Goal: Browse casually: Explore the website without a specific task or goal

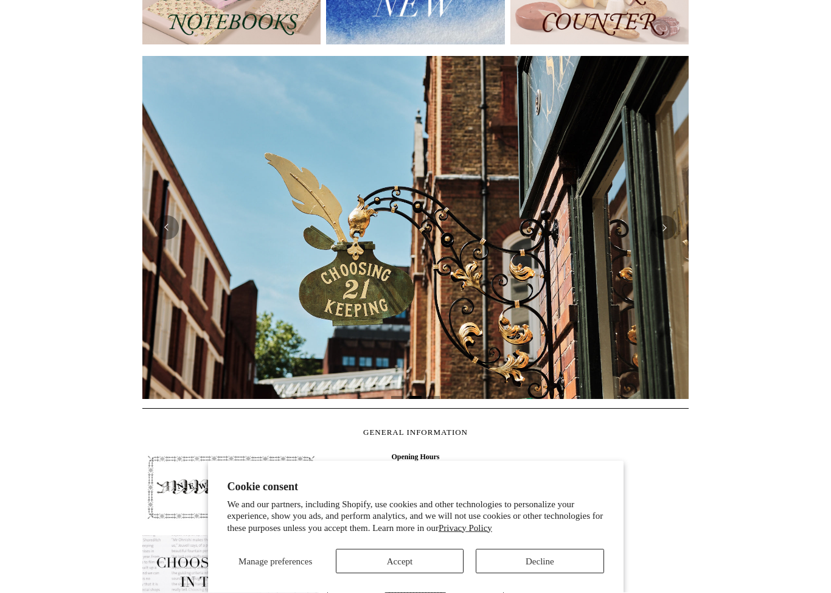
scroll to position [187, 0]
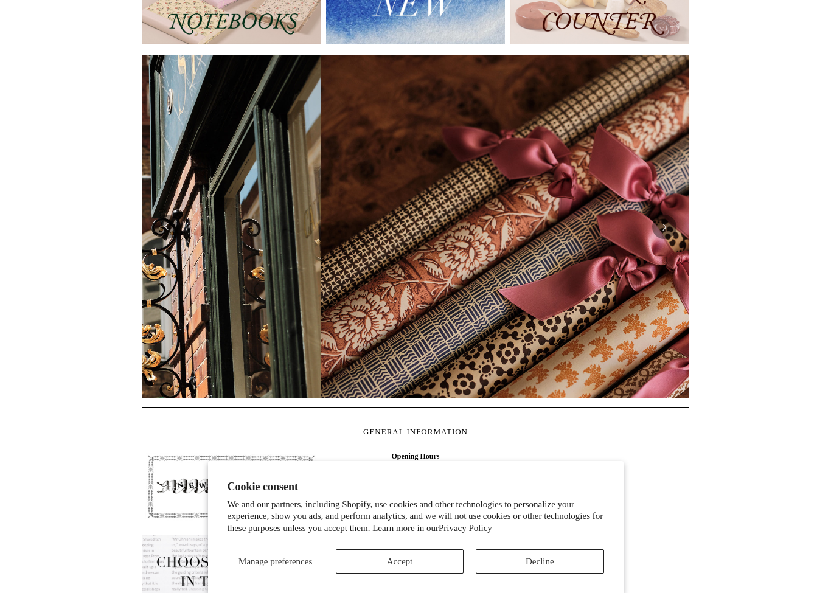
click at [565, 568] on button "Decline" at bounding box center [540, 562] width 128 height 24
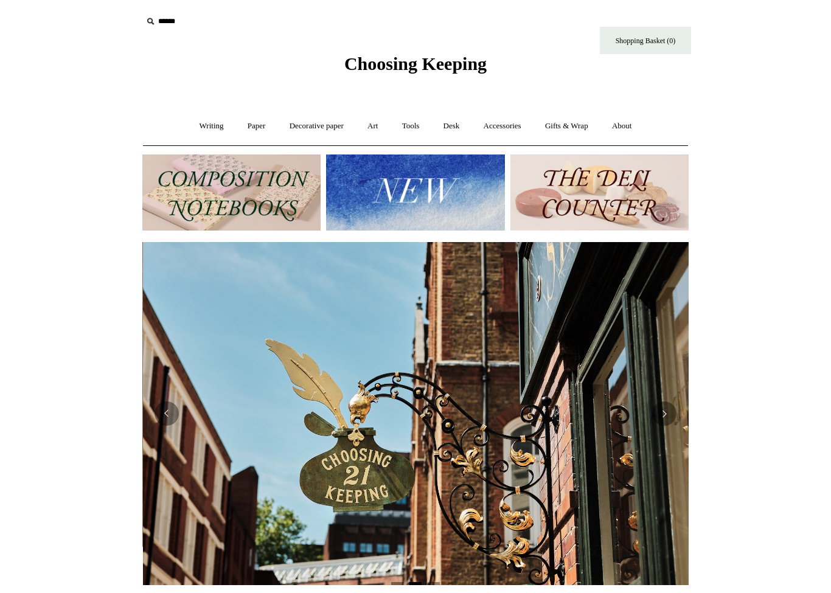
scroll to position [0, 546]
click at [206, 133] on link "Writing +" at bounding box center [212, 126] width 46 height 32
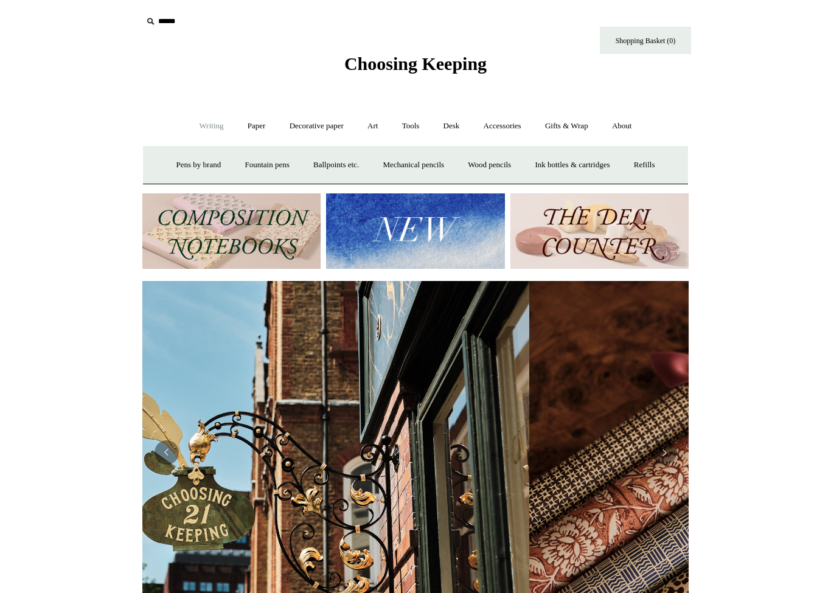
scroll to position [0, 958]
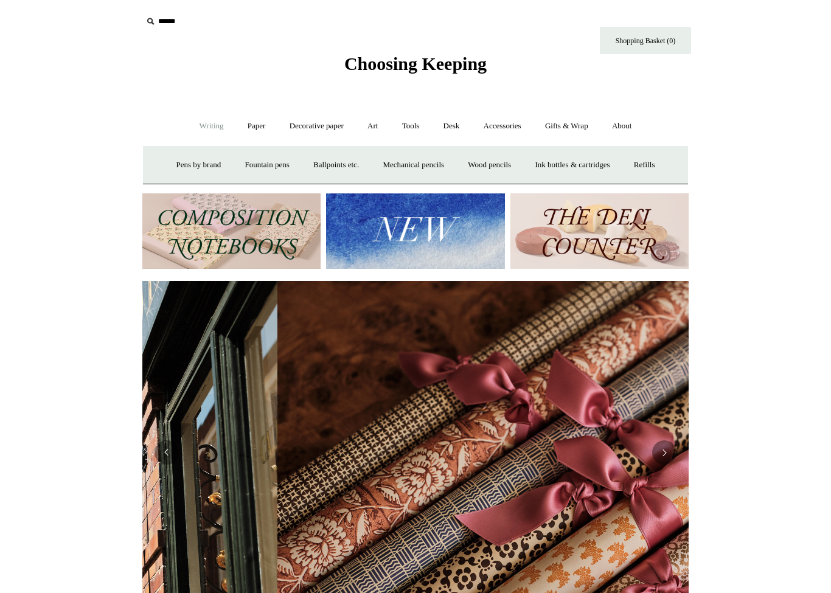
click at [236, 235] on img at bounding box center [231, 232] width 178 height 76
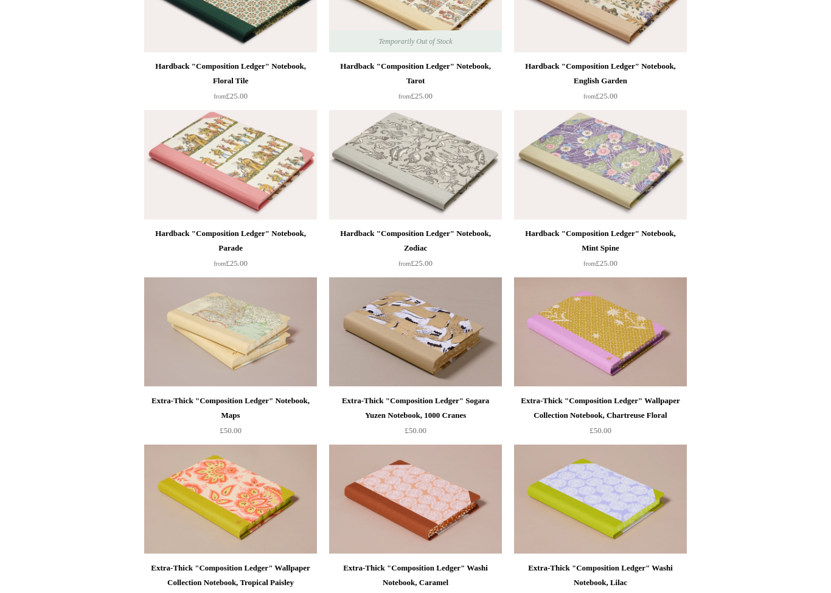
scroll to position [372, 0]
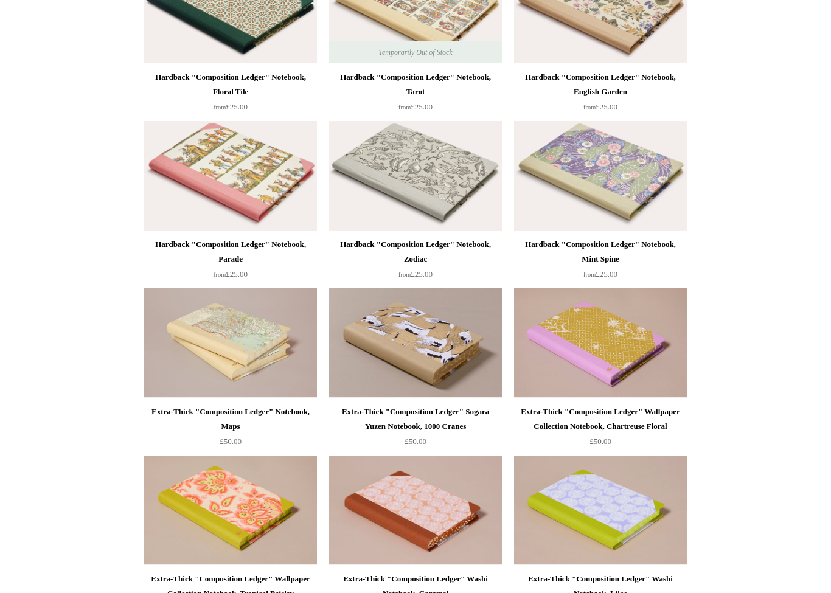
click at [262, 189] on img at bounding box center [230, 176] width 173 height 110
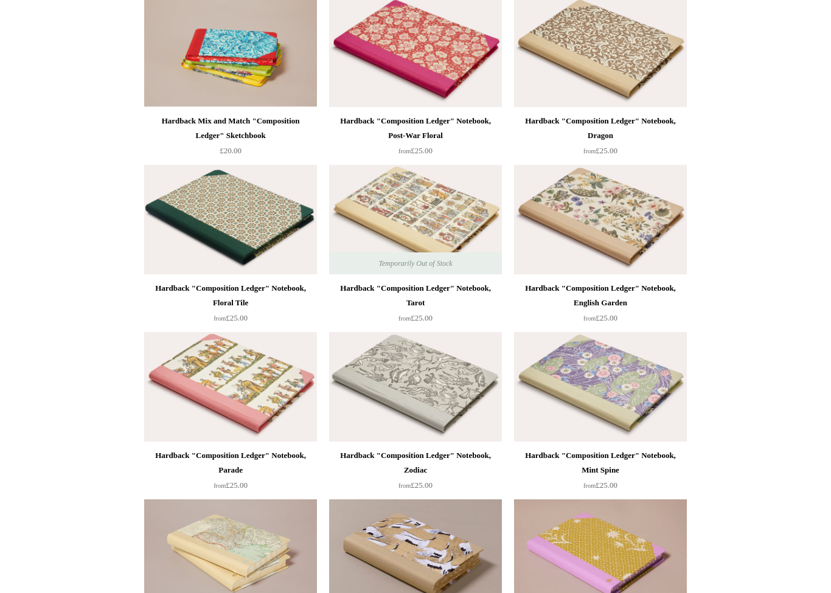
scroll to position [0, 0]
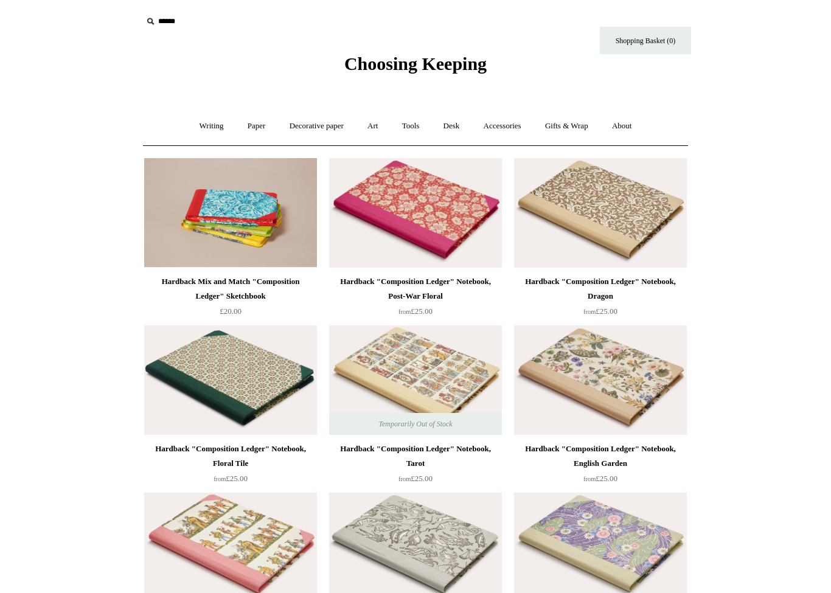
click at [510, 132] on link "Accessories +" at bounding box center [503, 126] width 60 height 32
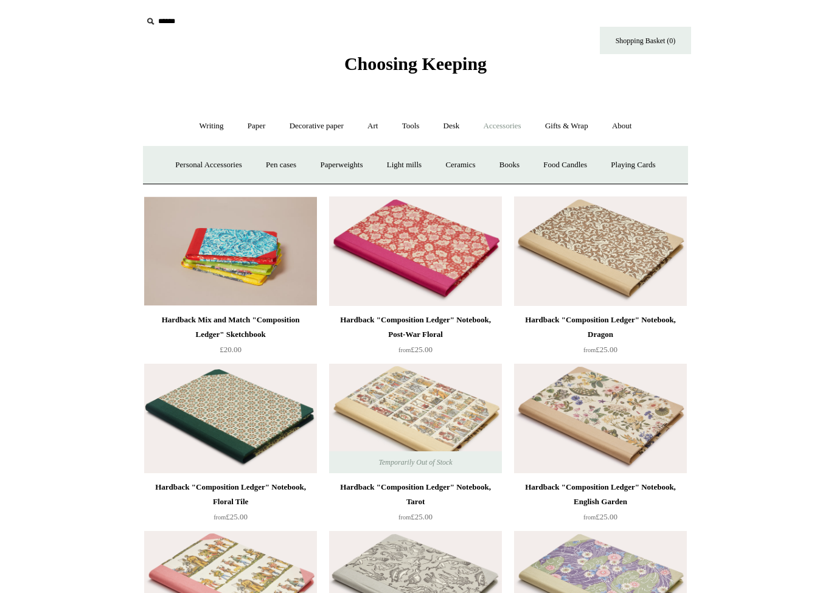
click at [349, 169] on link "Paperweights +" at bounding box center [341, 165] width 65 height 32
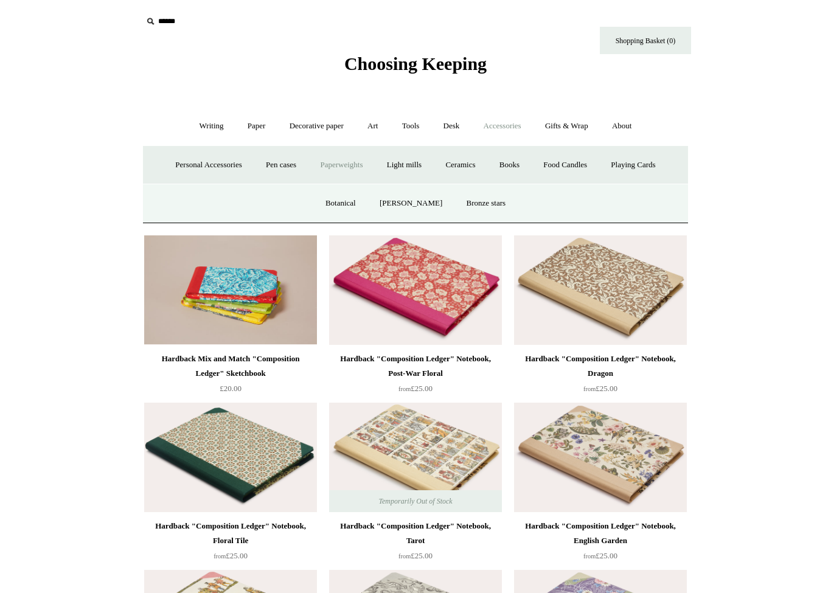
click at [346, 204] on link "Botanical" at bounding box center [341, 203] width 52 height 32
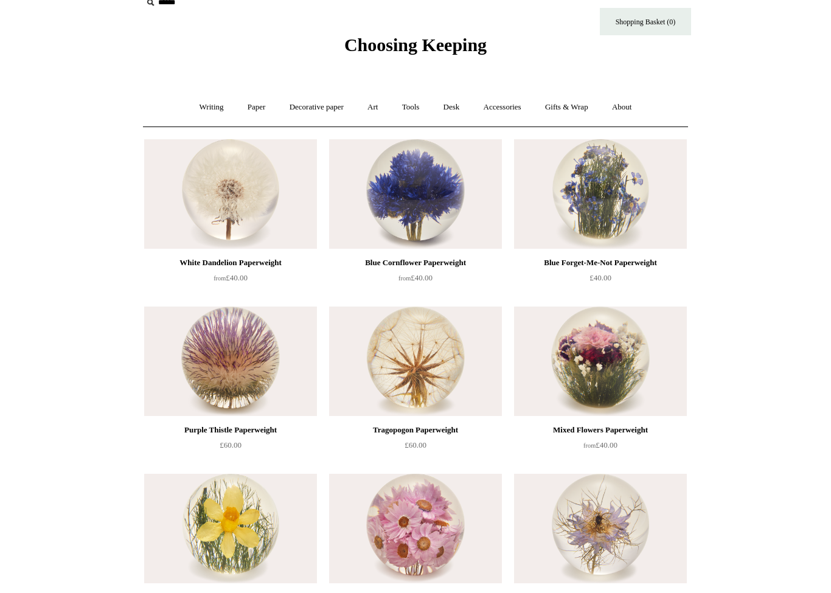
scroll to position [18, 0]
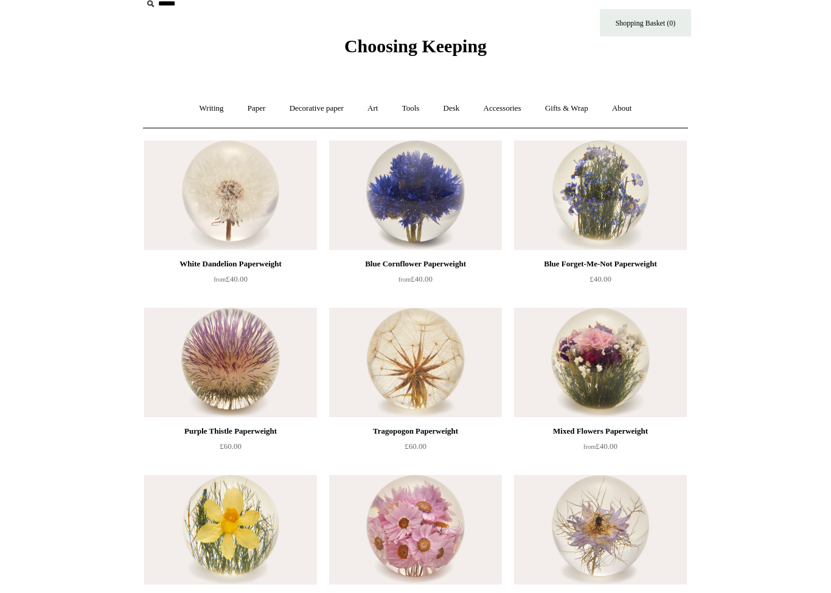
click at [471, 101] on link "Desk +" at bounding box center [452, 108] width 38 height 32
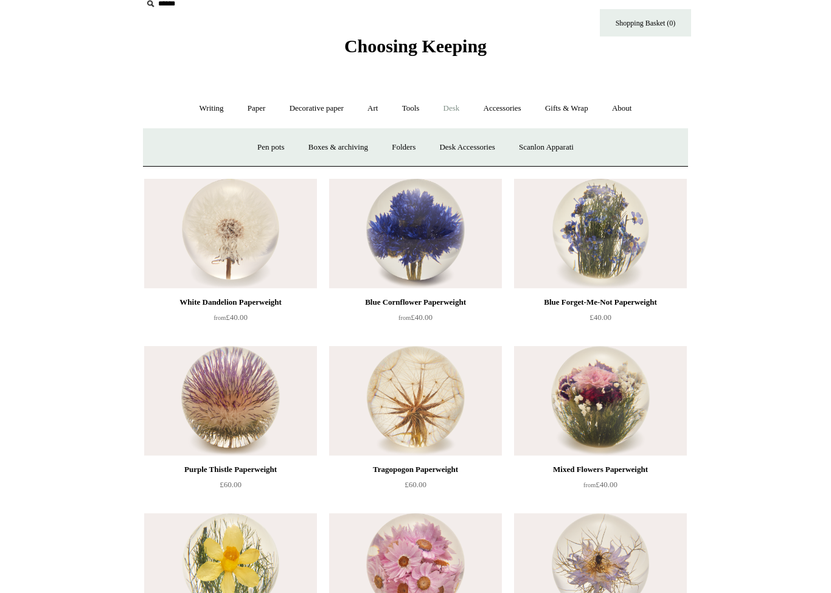
click at [465, 152] on link "Desk Accessories" at bounding box center [466, 147] width 77 height 32
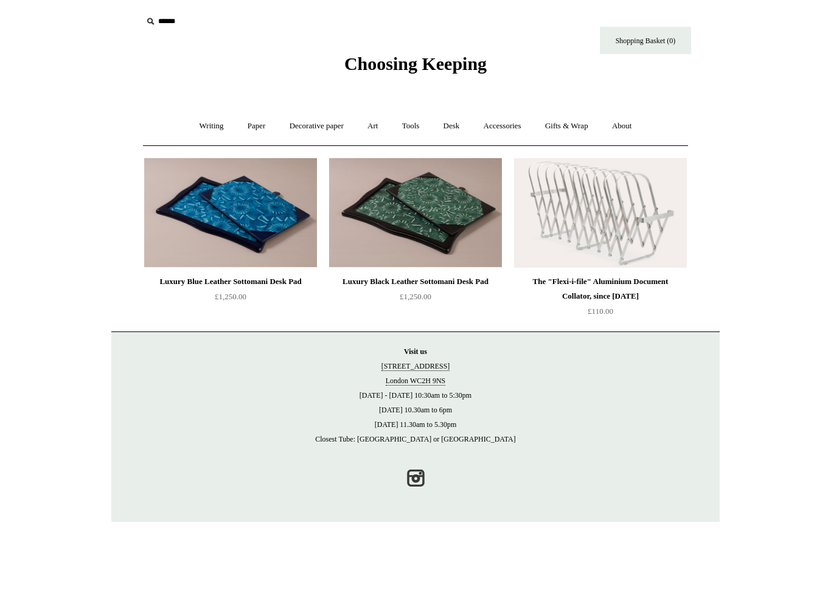
click at [454, 126] on link "Desk +" at bounding box center [452, 126] width 38 height 32
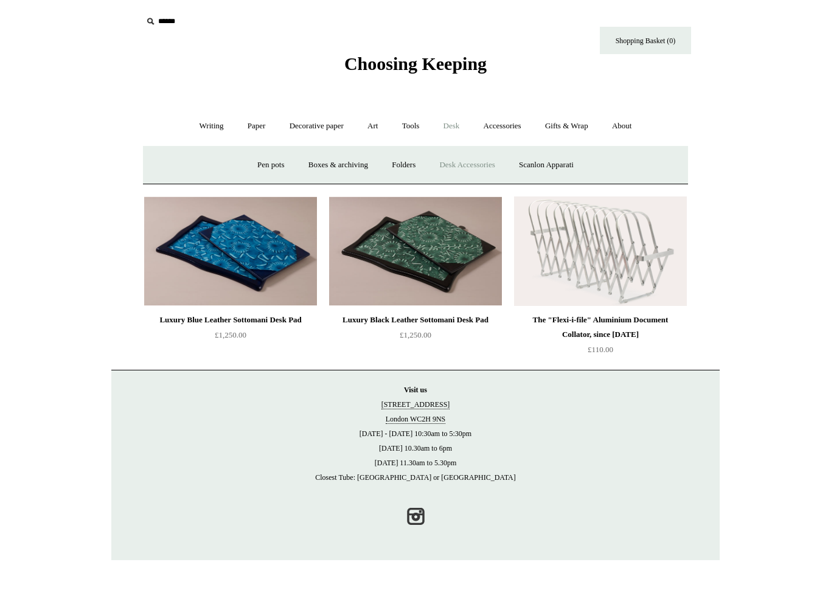
click at [398, 173] on link "Folders" at bounding box center [404, 165] width 46 height 32
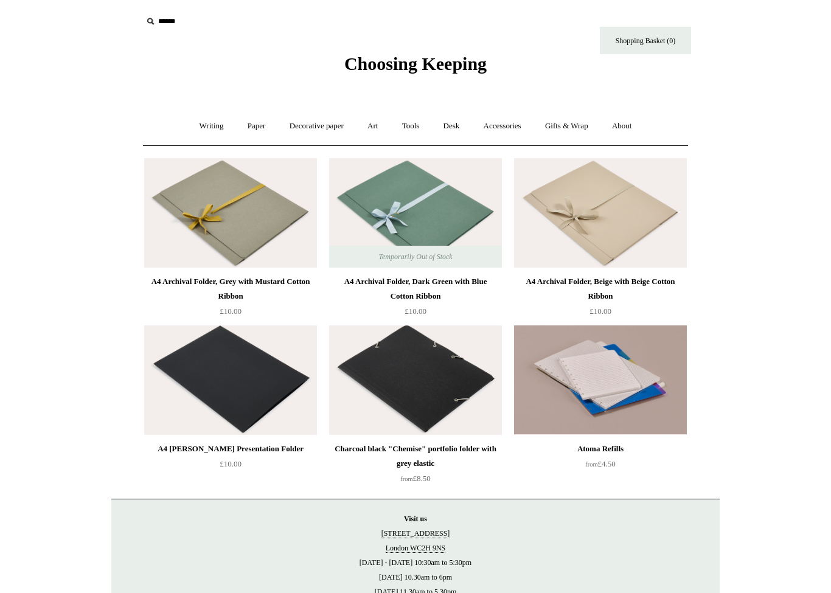
click at [452, 125] on link "Desk +" at bounding box center [452, 126] width 38 height 32
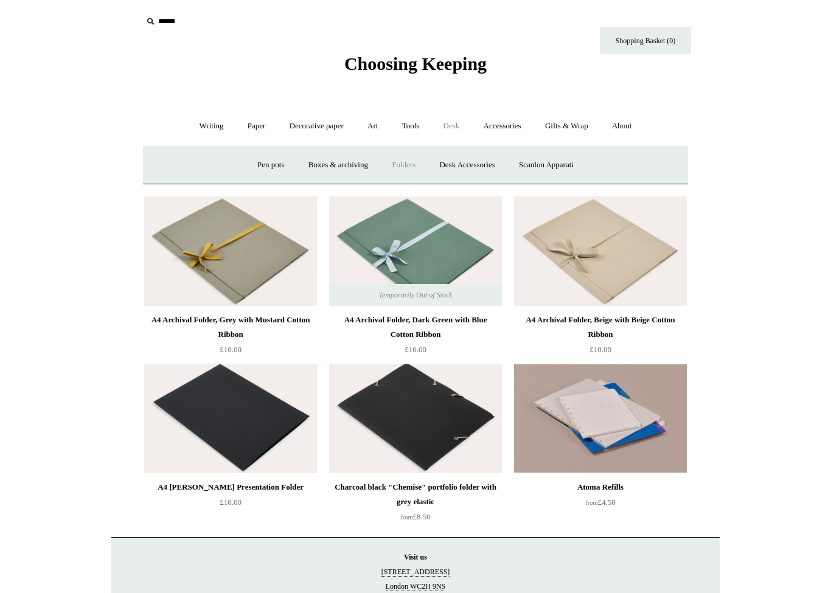
click at [339, 162] on link "Boxes & archiving" at bounding box center [339, 165] width 82 height 32
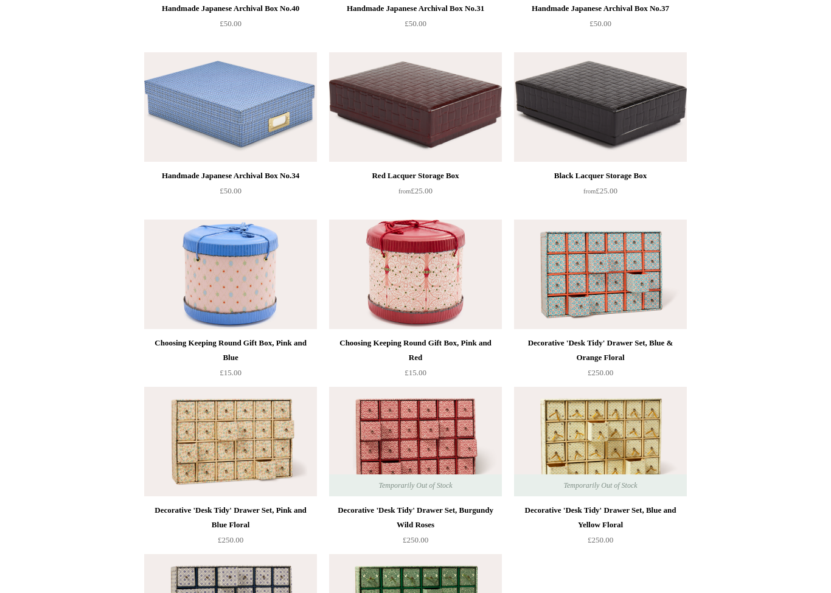
scroll to position [1444, 0]
click at [638, 419] on img at bounding box center [600, 443] width 173 height 110
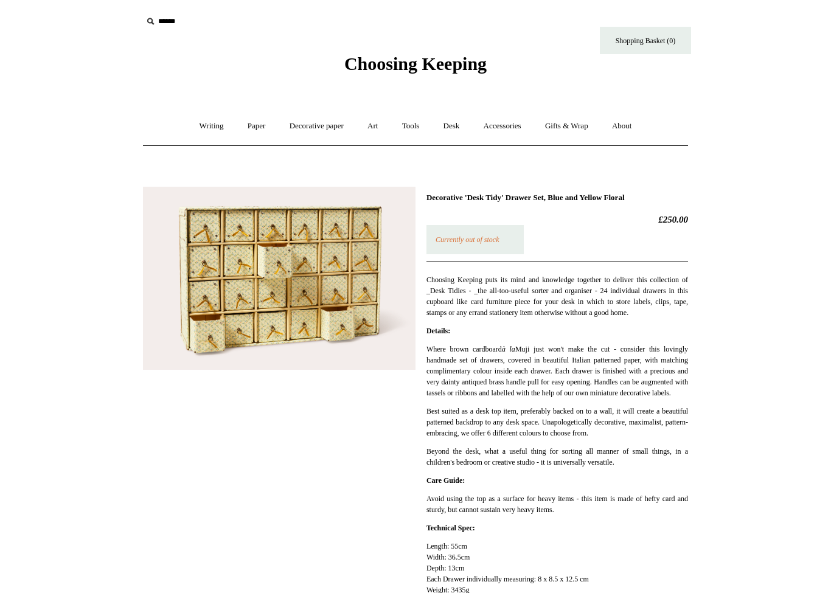
click at [459, 125] on link "Desk +" at bounding box center [452, 126] width 38 height 32
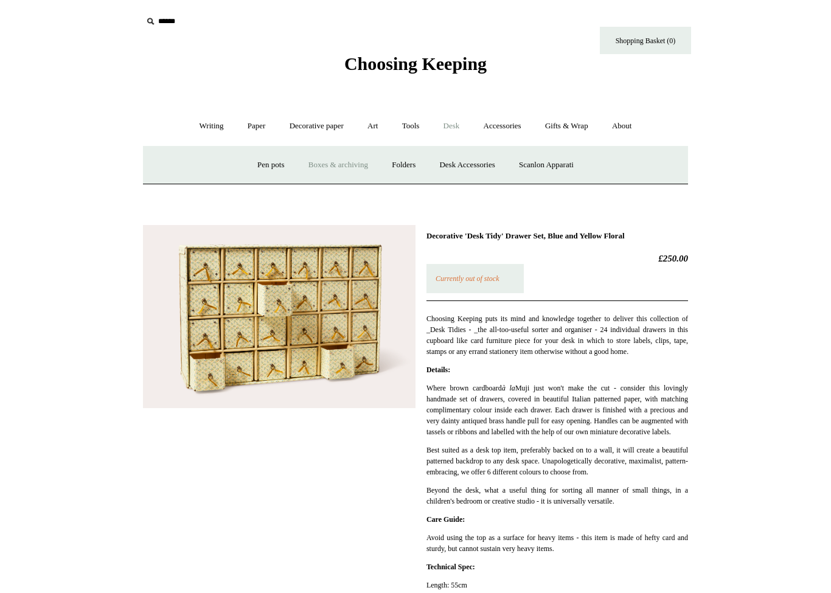
click at [260, 168] on link "Pen pots" at bounding box center [270, 165] width 49 height 32
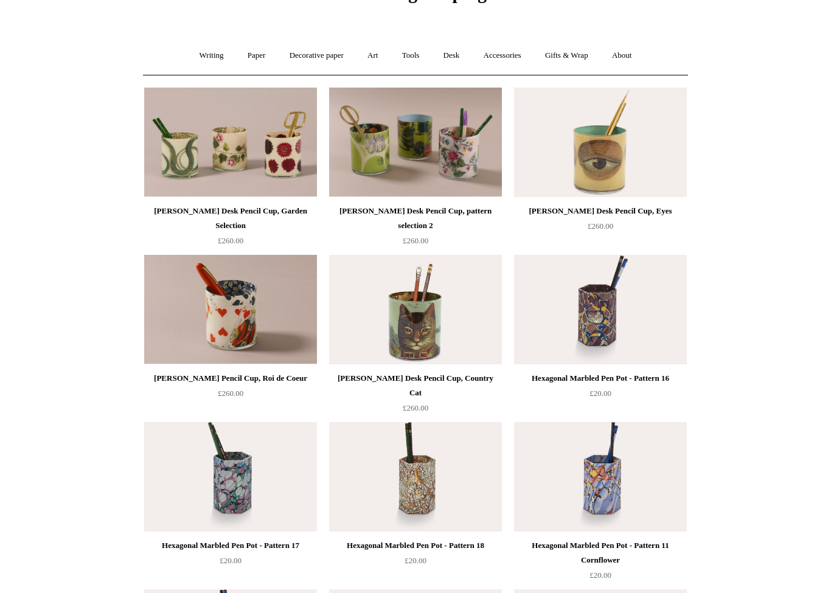
scroll to position [71, 0]
click at [615, 172] on img at bounding box center [600, 143] width 173 height 110
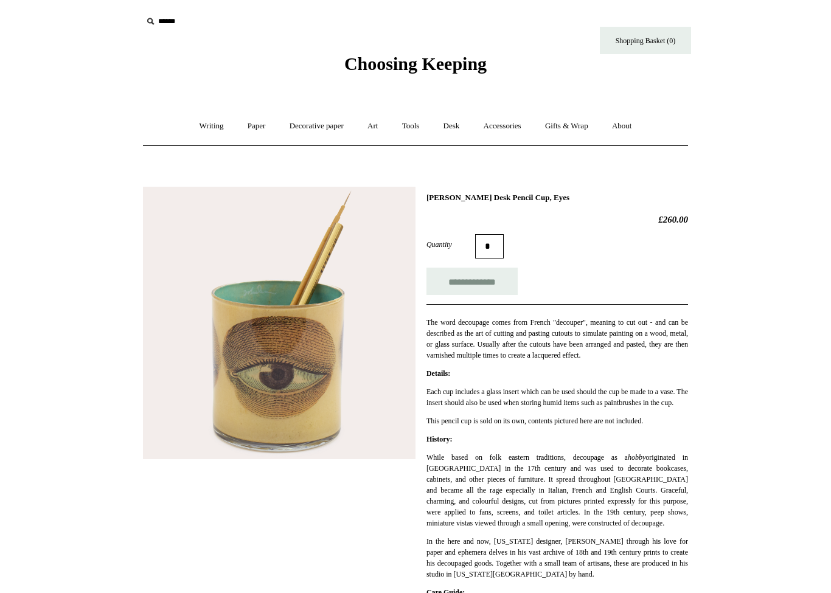
click at [413, 122] on link "Tools +" at bounding box center [411, 126] width 40 height 32
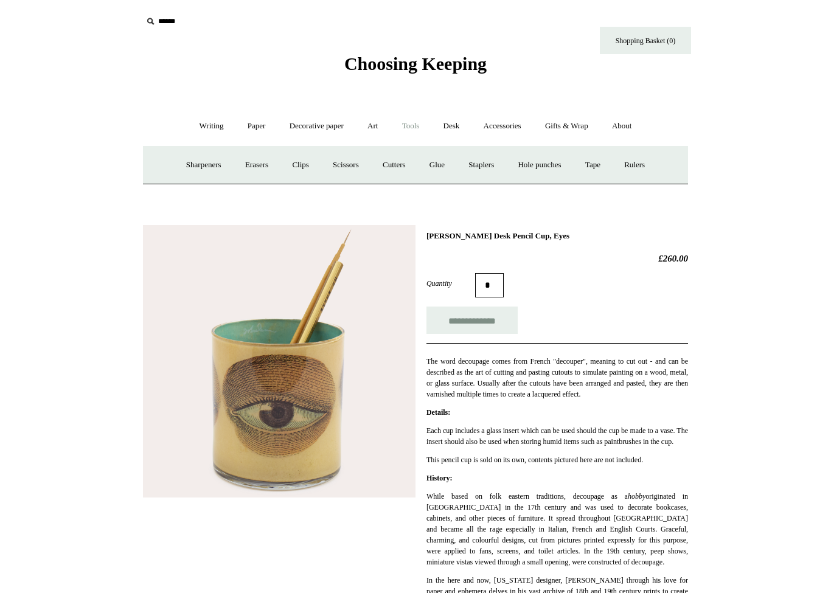
click at [400, 163] on link "Cutters" at bounding box center [394, 165] width 45 height 32
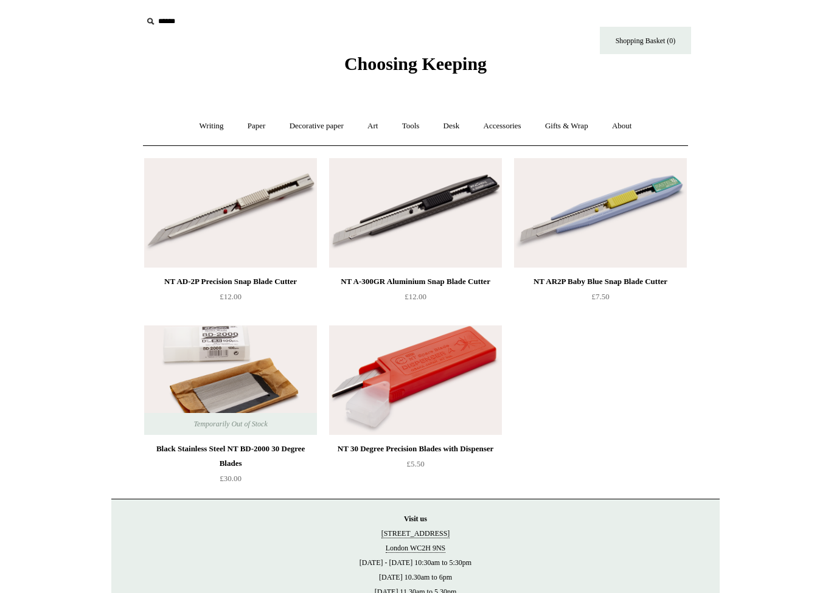
click at [420, 120] on link "Tools +" at bounding box center [411, 126] width 40 height 32
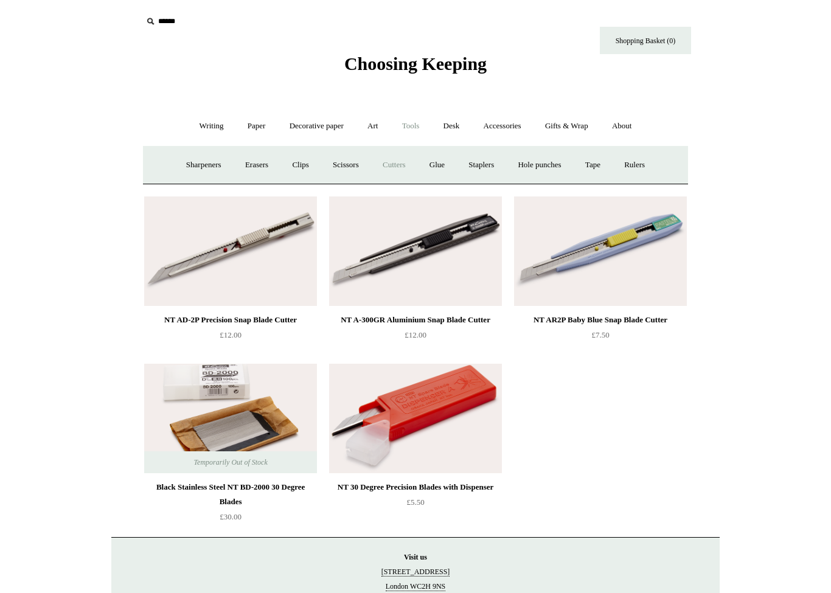
click at [359, 165] on link "Scissors" at bounding box center [346, 165] width 48 height 32
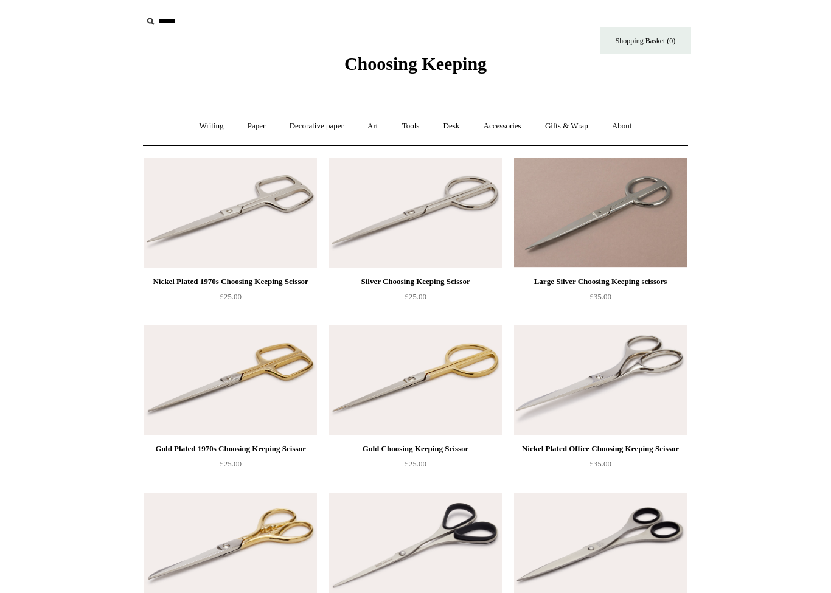
click at [412, 129] on link "Tools +" at bounding box center [411, 126] width 40 height 32
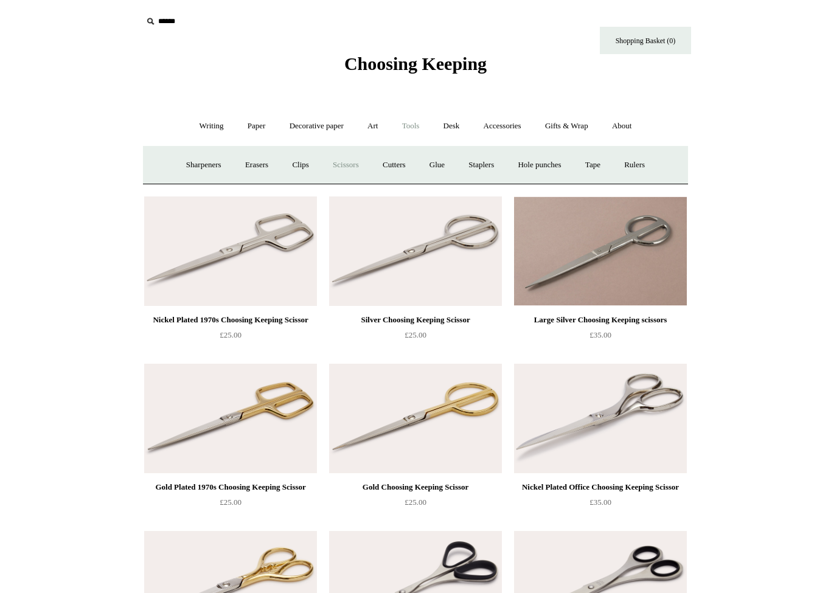
click at [503, 130] on link "Accessories +" at bounding box center [503, 126] width 60 height 32
click at [407, 163] on link "Light mills" at bounding box center [404, 165] width 57 height 32
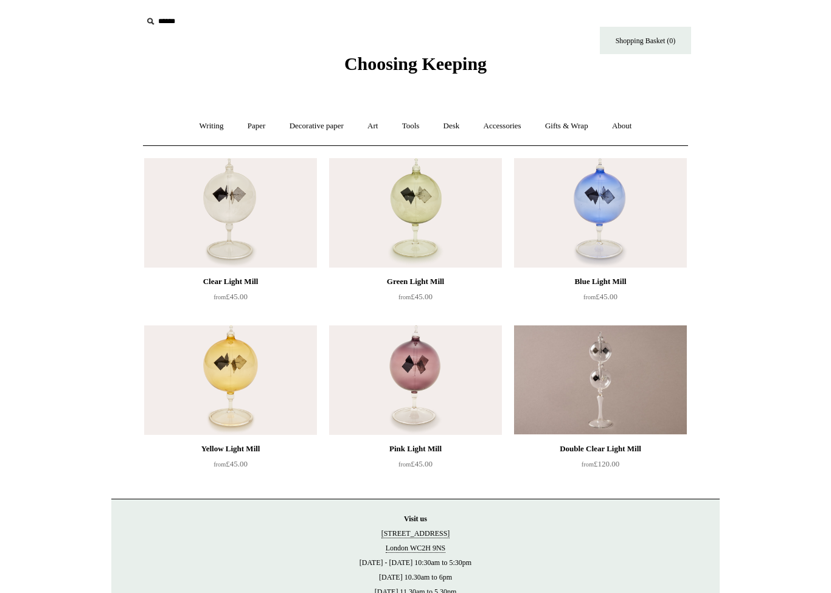
click at [521, 127] on link "Accessories +" at bounding box center [503, 126] width 60 height 32
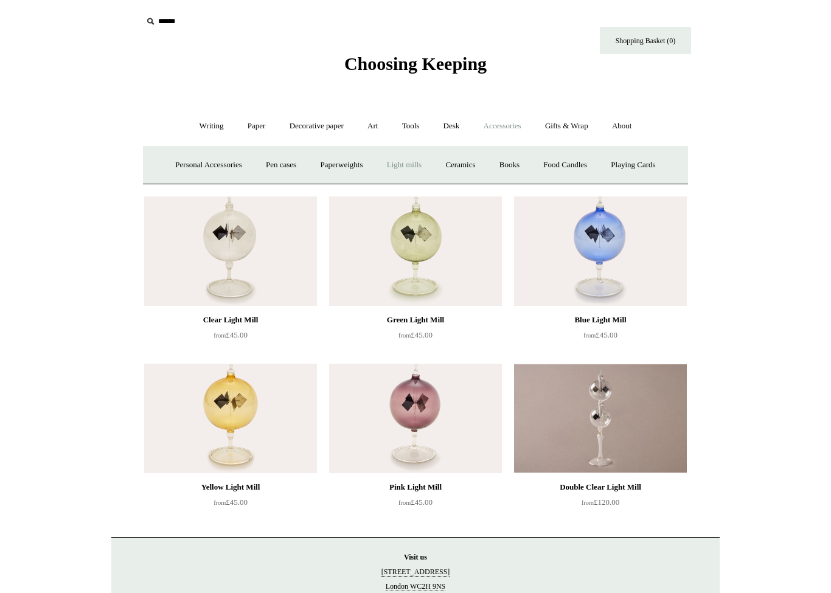
click at [467, 163] on link "Ceramics +" at bounding box center [460, 165] width 52 height 32
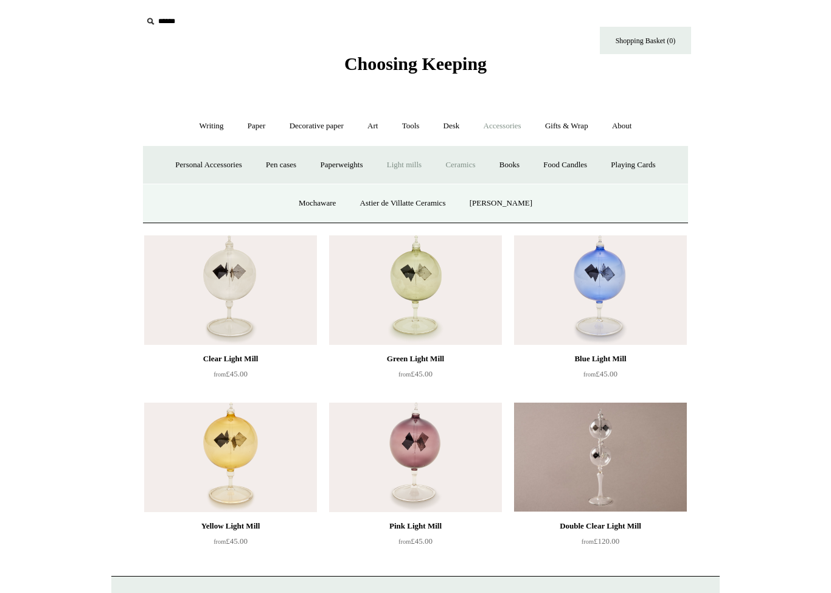
click at [313, 210] on link "Mochaware" at bounding box center [317, 203] width 59 height 32
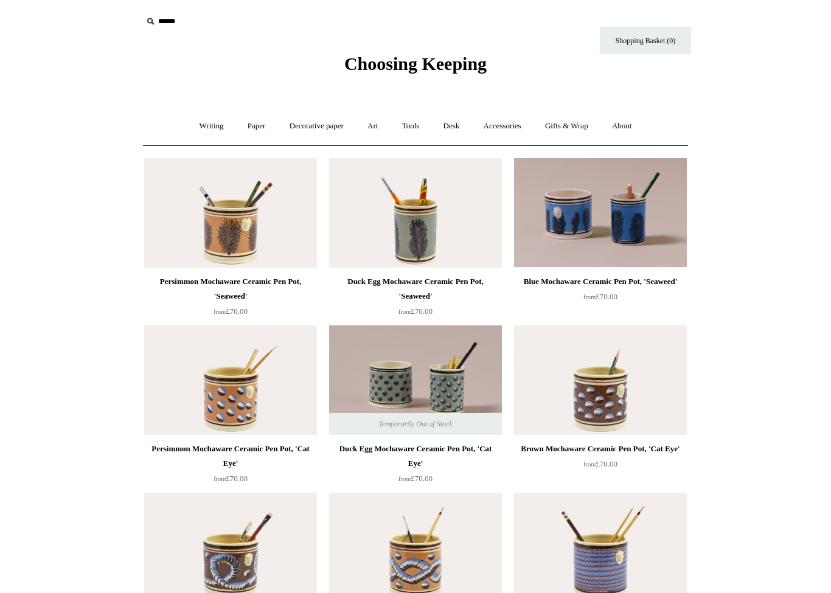
click at [383, 120] on link "Art +" at bounding box center [373, 126] width 32 height 32
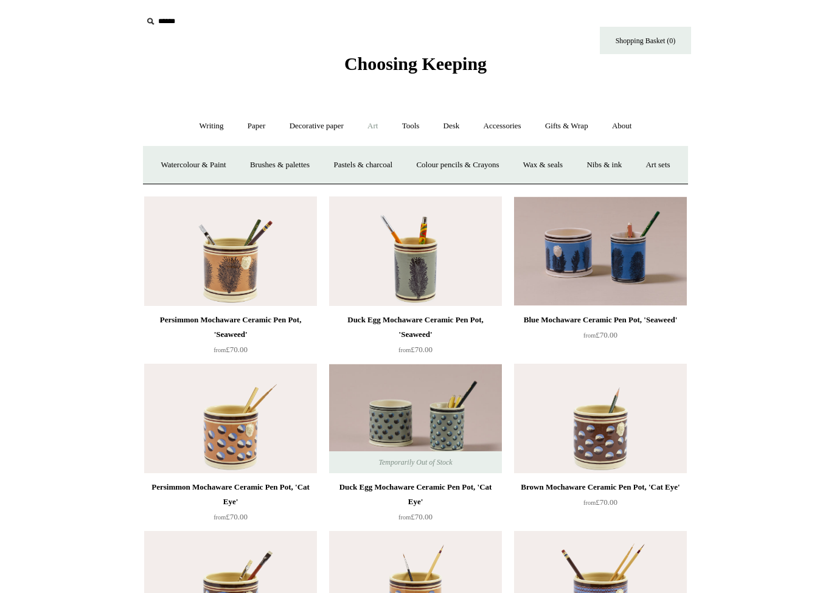
click at [574, 165] on link "Wax & seals" at bounding box center [542, 165] width 61 height 32
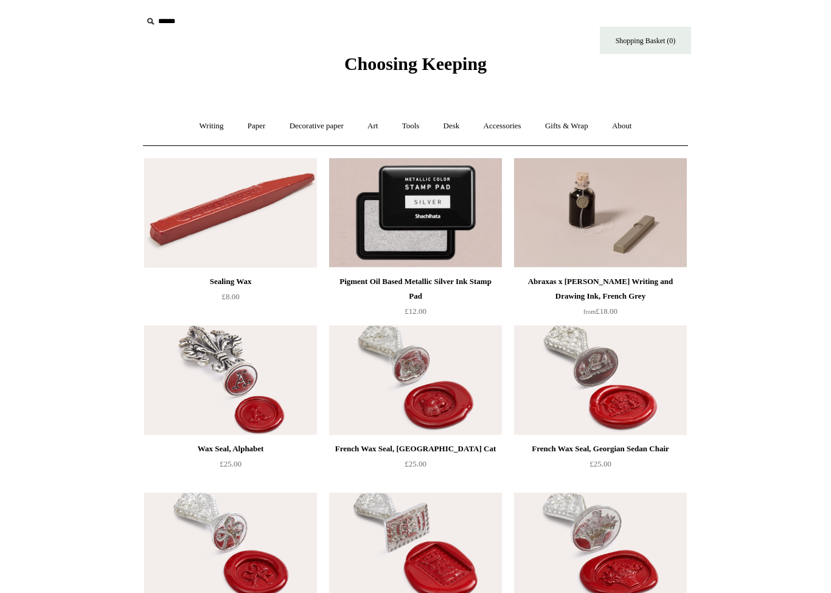
click at [204, 125] on link "Writing +" at bounding box center [212, 126] width 46 height 32
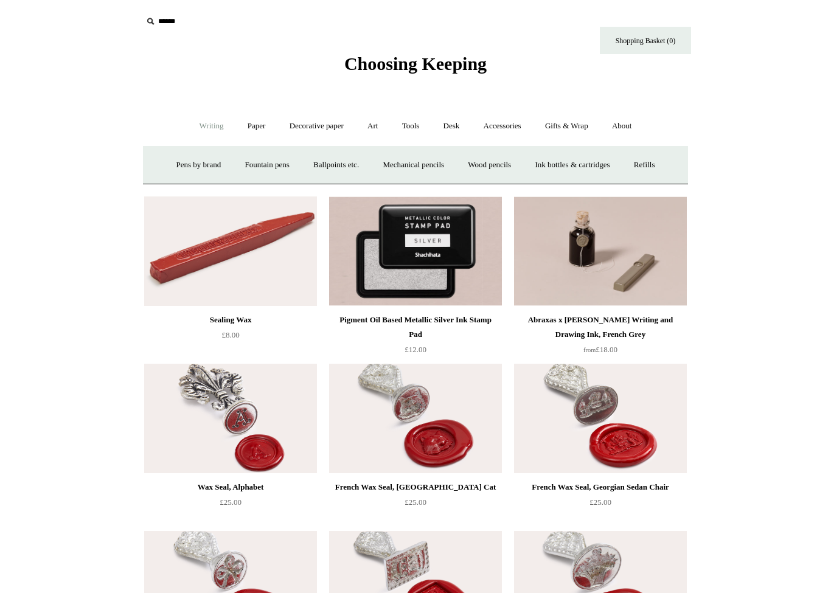
click at [189, 160] on link "Pens by brand +" at bounding box center [199, 165] width 67 height 32
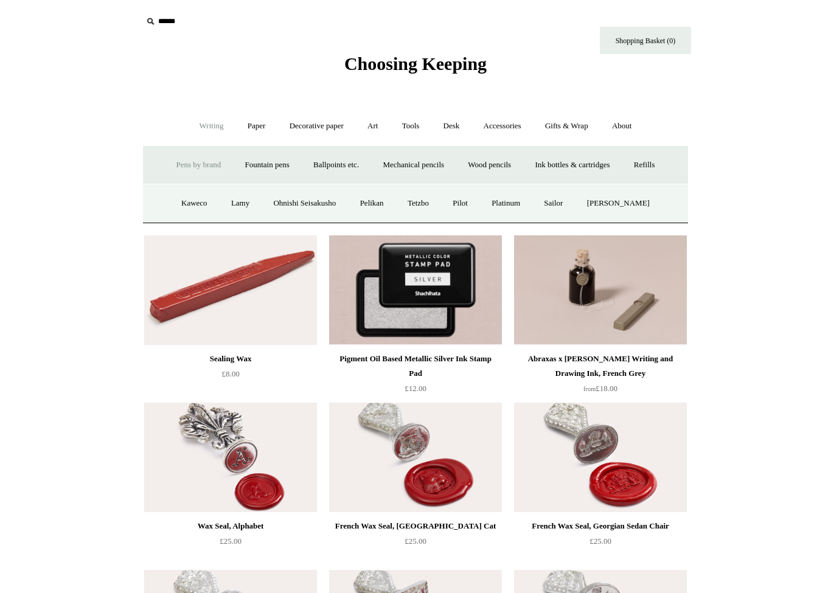
click at [511, 209] on link "Platinum" at bounding box center [506, 203] width 51 height 32
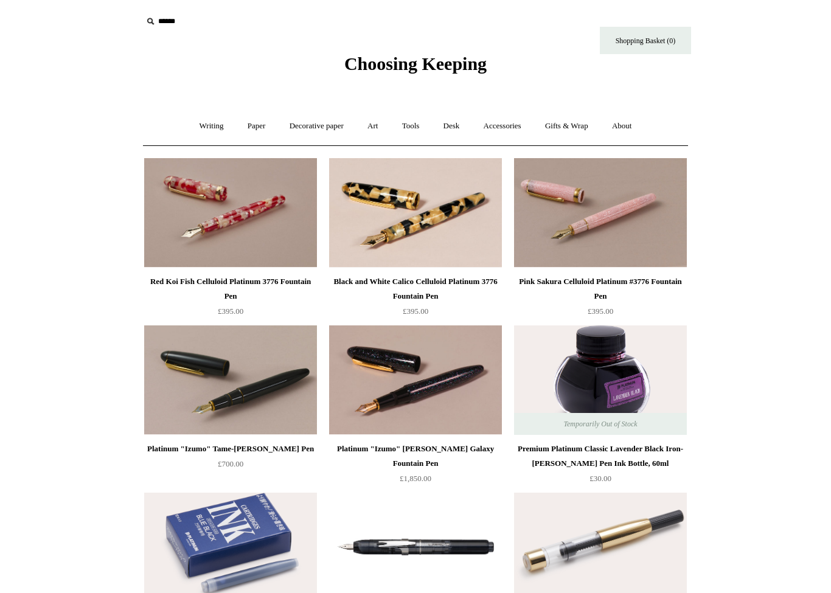
click at [558, 129] on link "Gifts & Wrap +" at bounding box center [566, 126] width 65 height 32
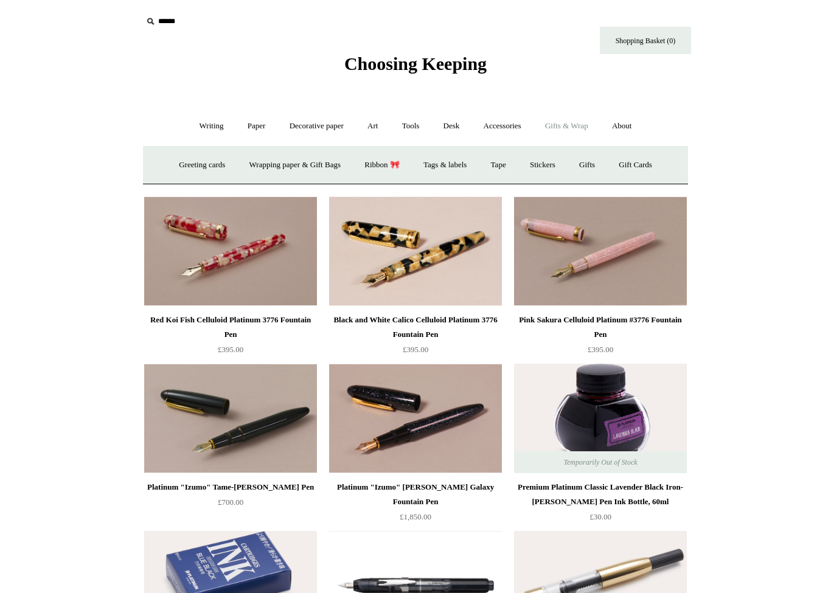
click at [604, 164] on link "Gifts +" at bounding box center [587, 165] width 38 height 32
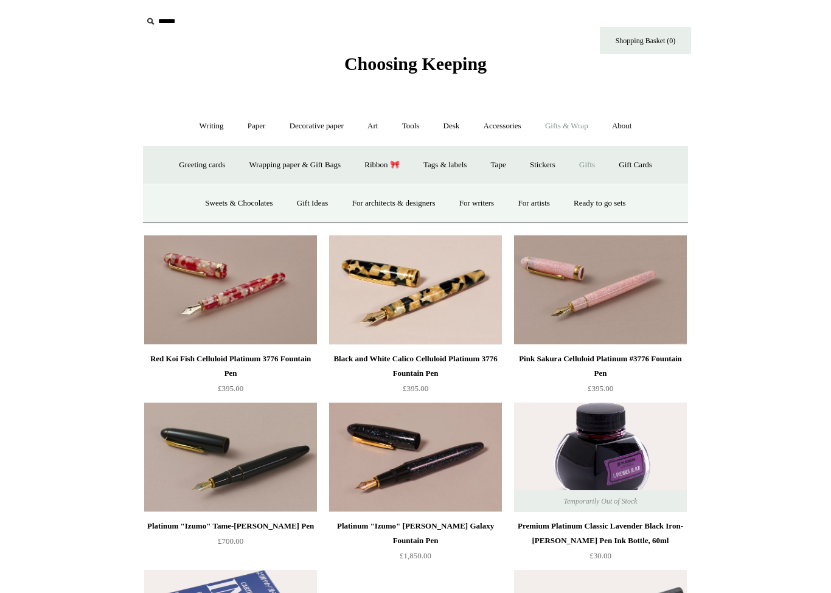
click at [302, 206] on link "Gift Ideas" at bounding box center [313, 203] width 54 height 32
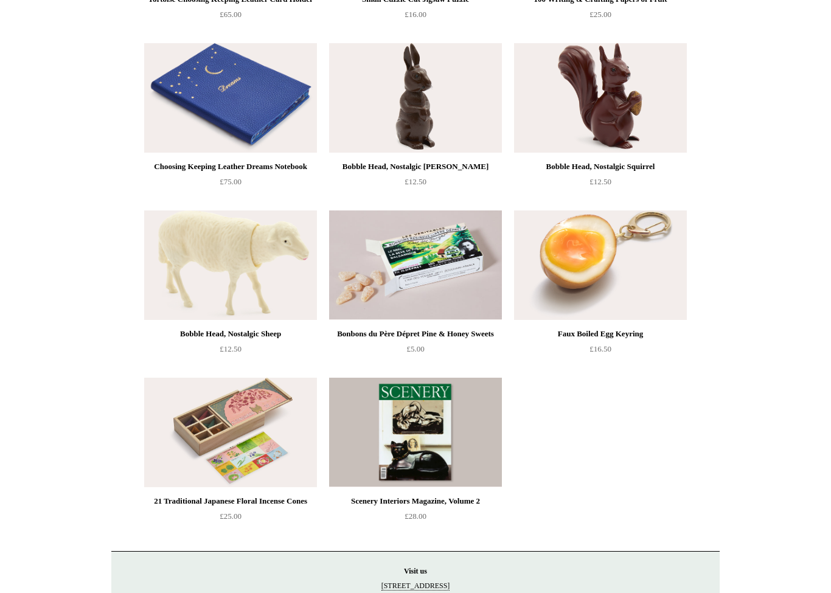
scroll to position [594, 0]
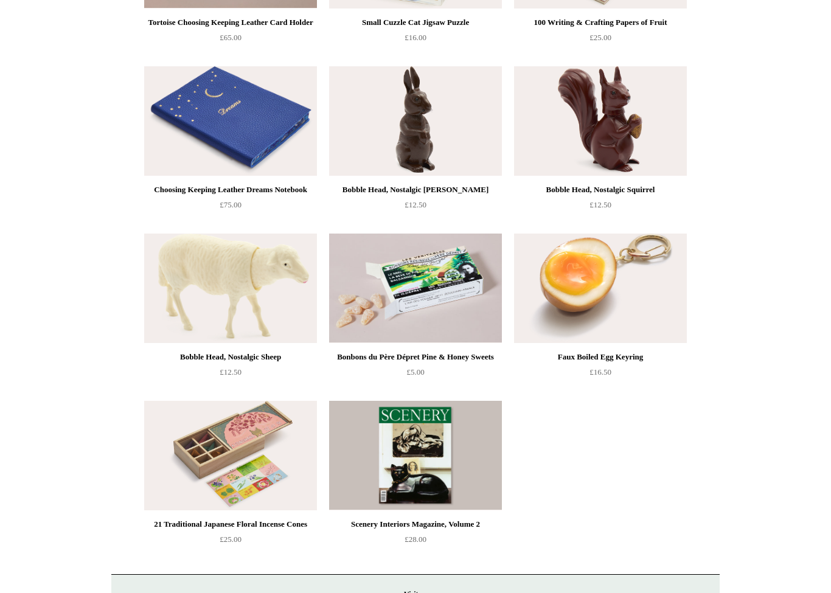
click at [486, 558] on div "Scenery Interiors Magazine, Volume 2 £28.00" at bounding box center [415, 542] width 173 height 50
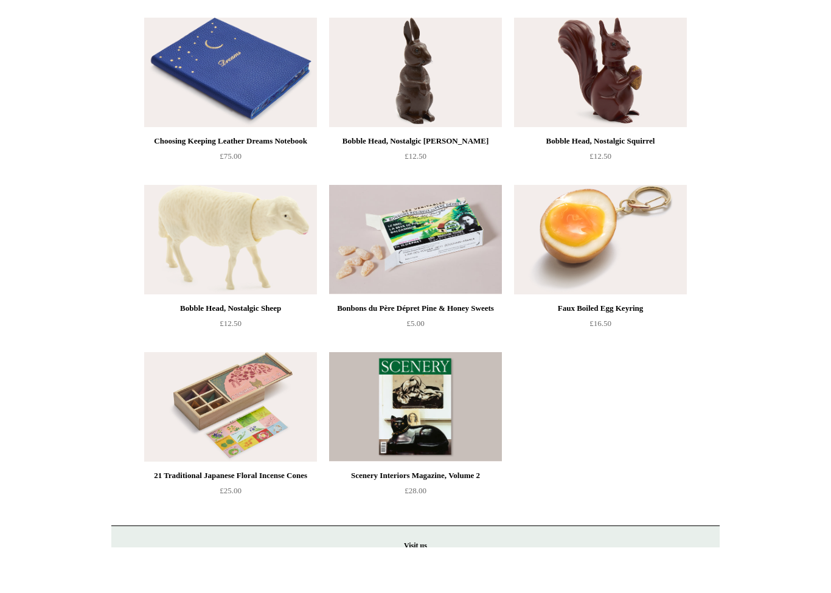
click at [234, 407] on img at bounding box center [230, 453] width 173 height 110
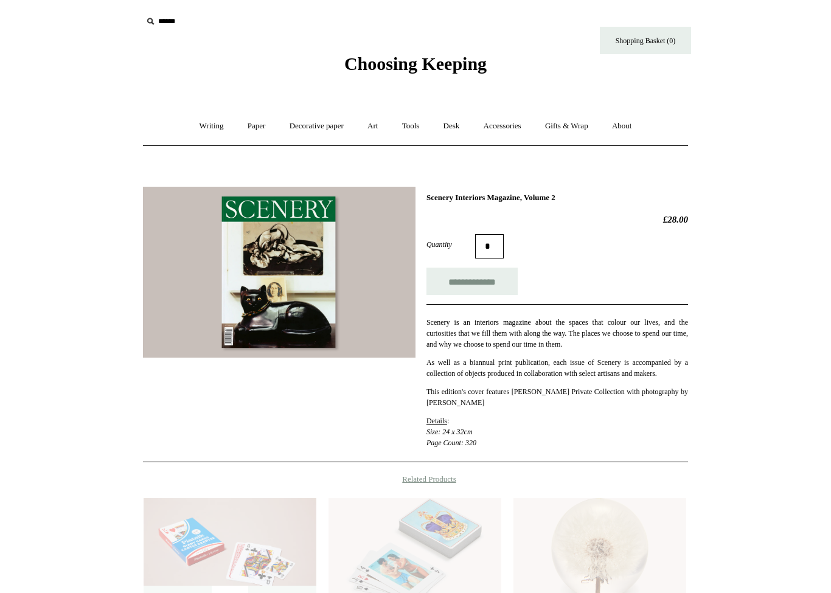
click at [256, 424] on div "**********" at bounding box center [415, 320] width 545 height 285
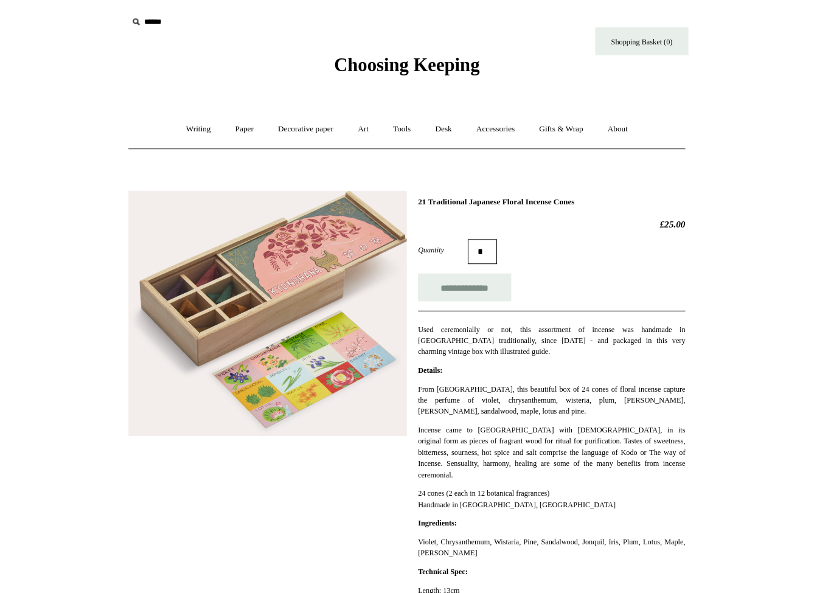
click at [189, 128] on link "Writing +" at bounding box center [212, 126] width 46 height 32
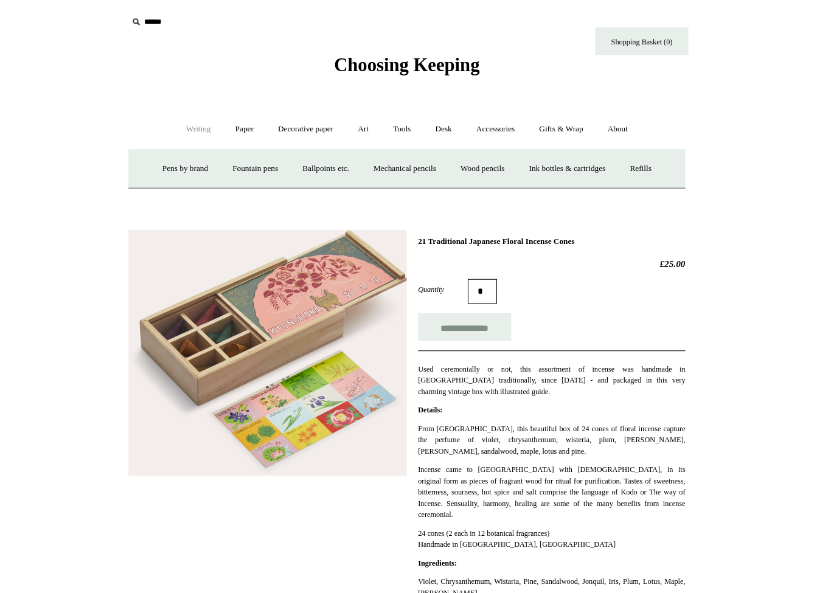
click at [554, 169] on link "Ink bottles & cartridges +" at bounding box center [572, 165] width 97 height 32
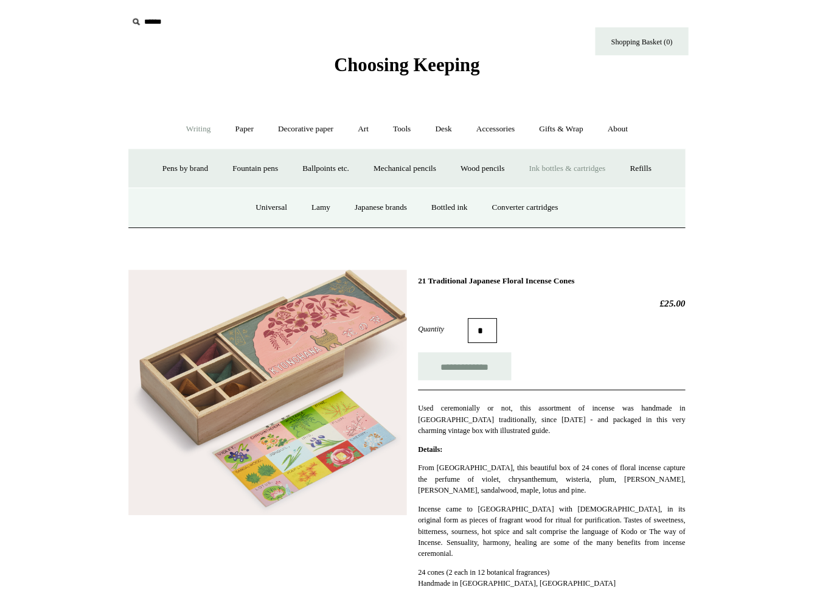
click at [379, 201] on link "Japanese brands" at bounding box center [390, 203] width 73 height 32
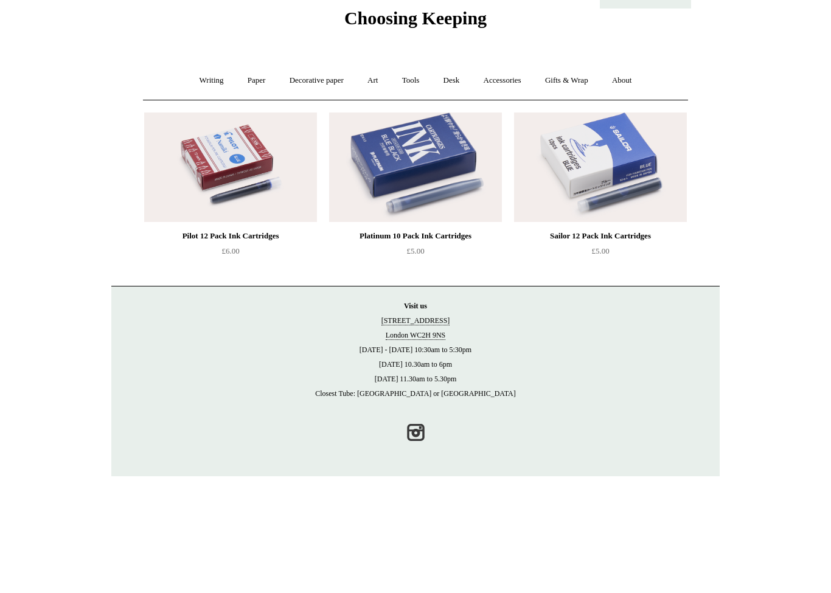
click at [200, 110] on link "Writing +" at bounding box center [212, 126] width 46 height 32
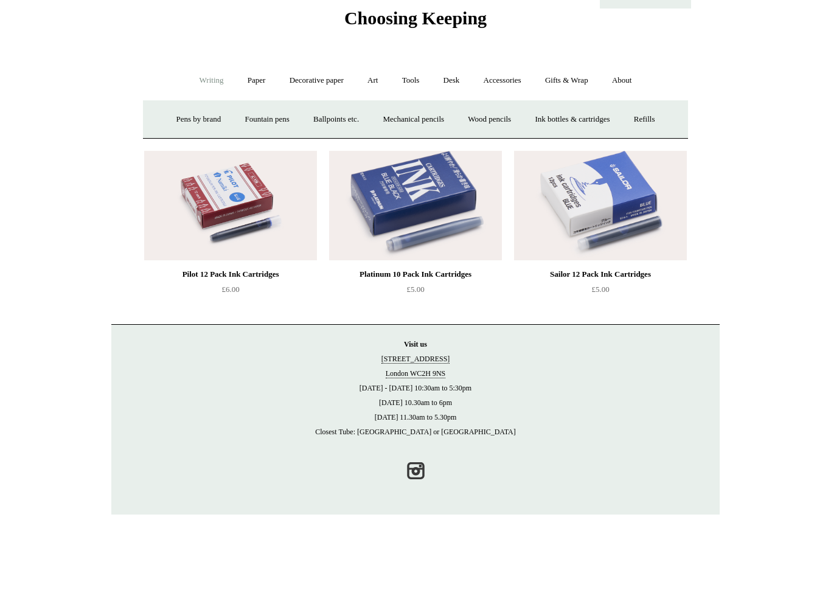
click at [323, 110] on link "Decorative paper +" at bounding box center [317, 126] width 76 height 32
click at [462, 149] on link "[PERSON_NAME]" at bounding box center [441, 165] width 85 height 32
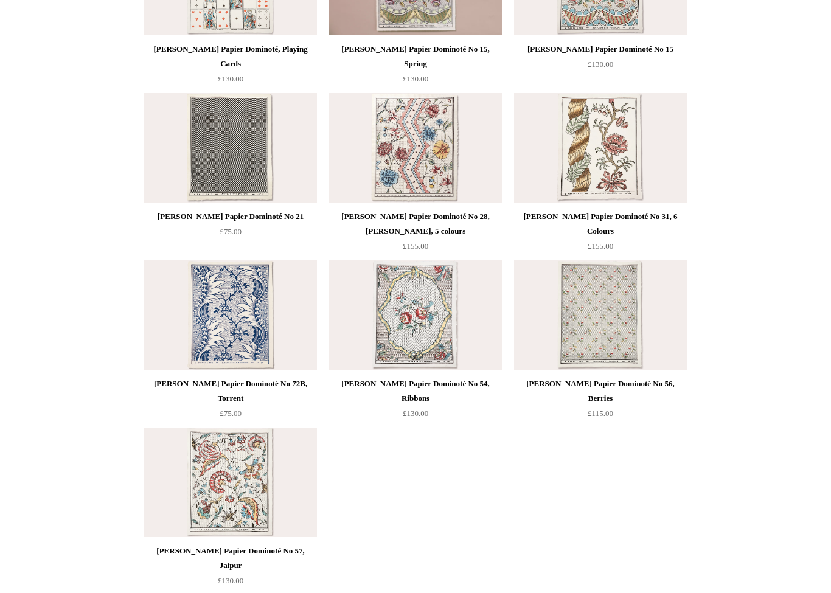
scroll to position [552, 0]
